Goal: Information Seeking & Learning: Check status

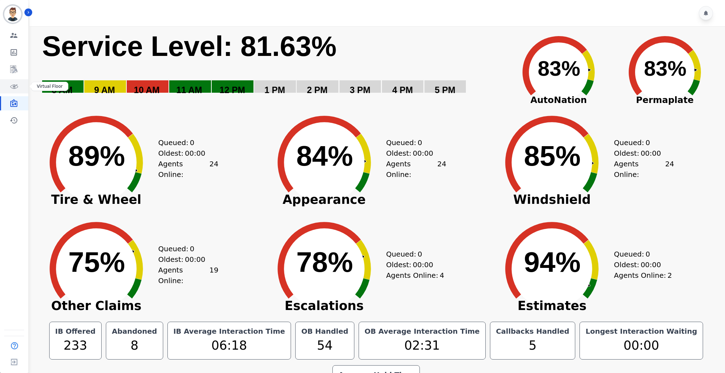
click at [16, 87] on icon "Sidebar" at bounding box center [14, 86] width 8 height 8
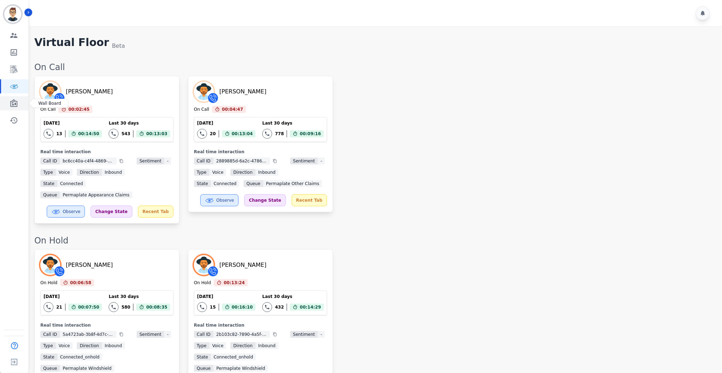
click at [12, 103] on icon "Sidebar" at bounding box center [13, 103] width 7 height 8
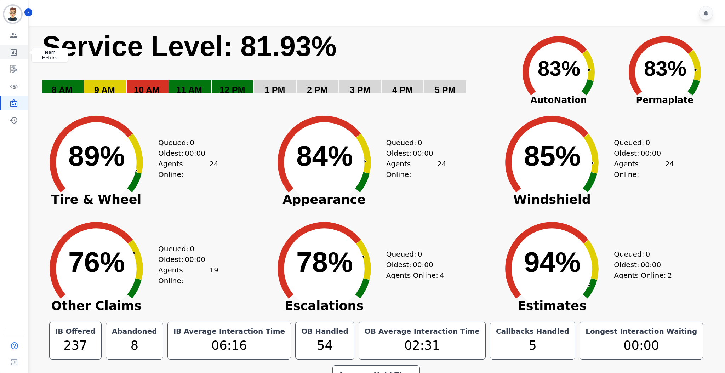
click at [12, 52] on icon "Sidebar" at bounding box center [14, 52] width 8 height 8
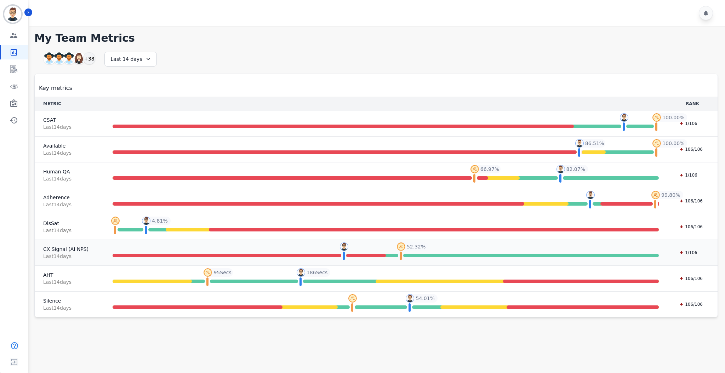
click at [297, 249] on td "My sup's team My sup's team - 0.00 % 0.00 % My team My team - 42.65 % Top 10% T…" at bounding box center [385, 253] width 565 height 26
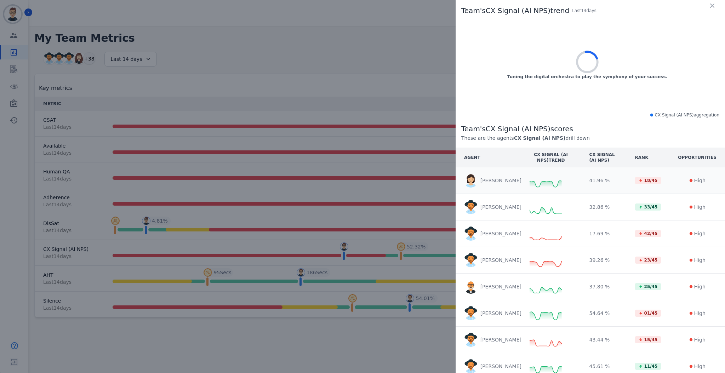
click at [519, 180] on td "Javiera Carrasco" at bounding box center [489, 181] width 66 height 27
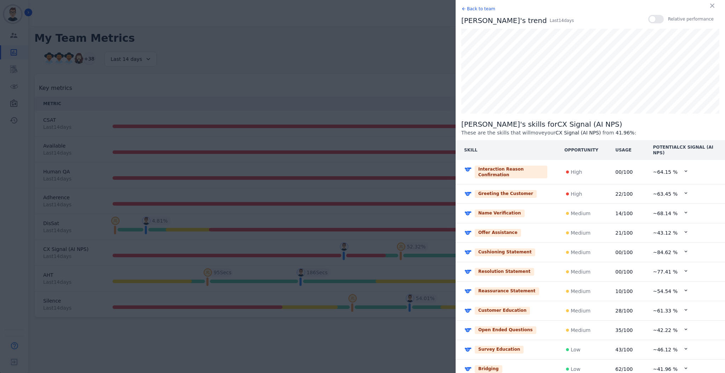
click at [573, 169] on p "High" at bounding box center [576, 172] width 11 height 7
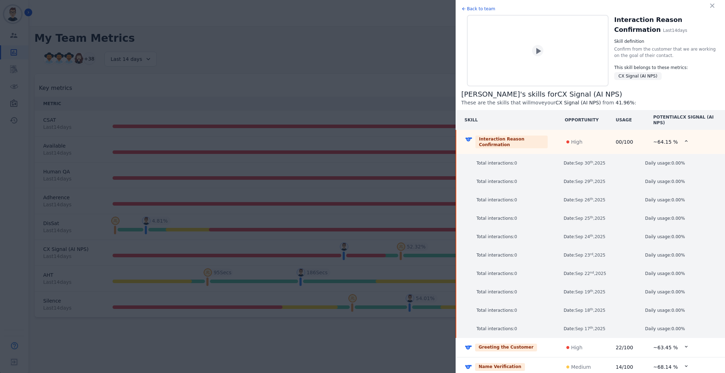
click at [566, 140] on icon at bounding box center [568, 142] width 4 height 4
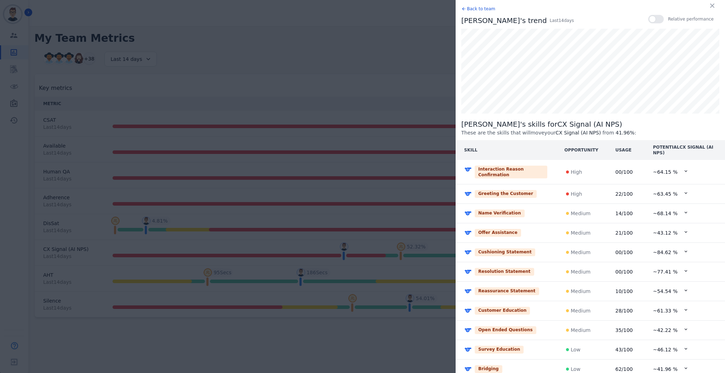
click at [566, 192] on icon at bounding box center [568, 194] width 4 height 4
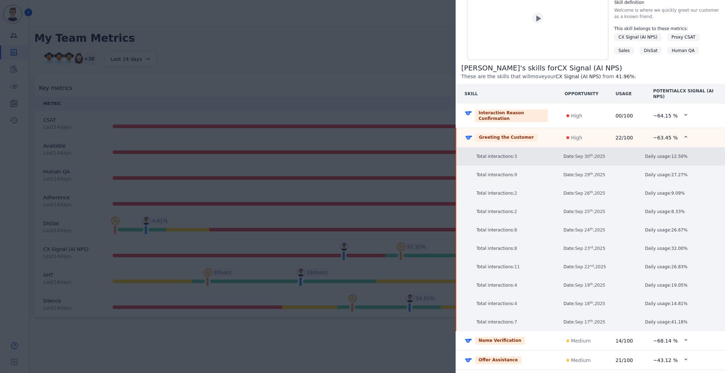
scroll to position [44, 0]
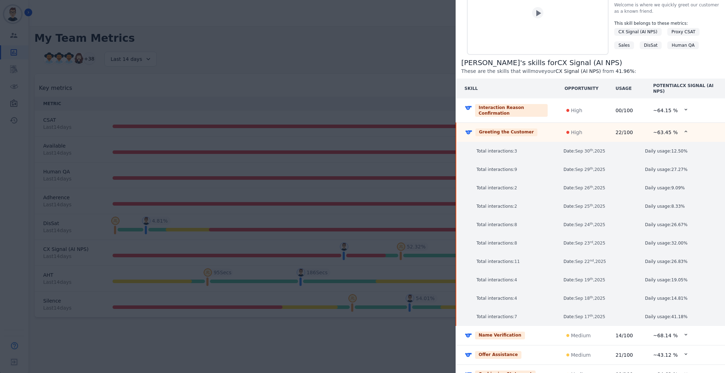
click at [240, 324] on div "Back to team Greeting the Customer Last 14 days Skill definition Welcome is whe…" at bounding box center [362, 186] width 725 height 373
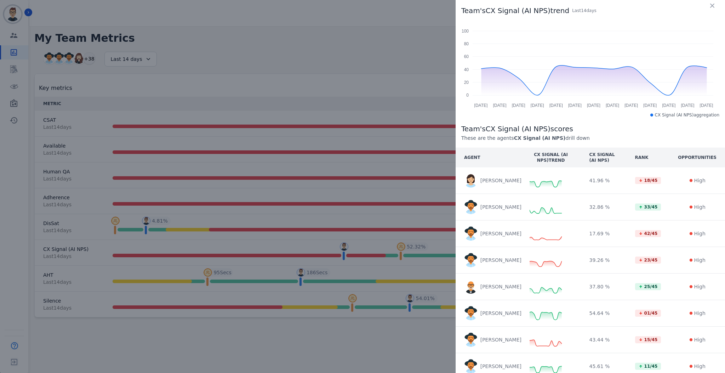
click at [262, 92] on div "Team's CX Signal (AI NPS) trend Last 14 day s Sep 18 Sep 19 Sep 20 Sep 21 Sep 2…" at bounding box center [362, 186] width 725 height 373
